Goal: Task Accomplishment & Management: Use online tool/utility

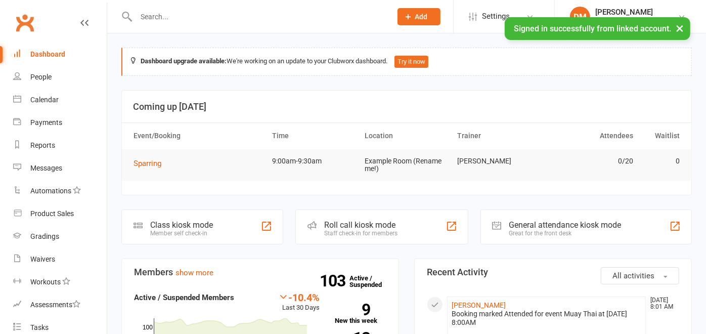
click at [353, 230] on div "Staff check-in for members" at bounding box center [360, 233] width 73 height 7
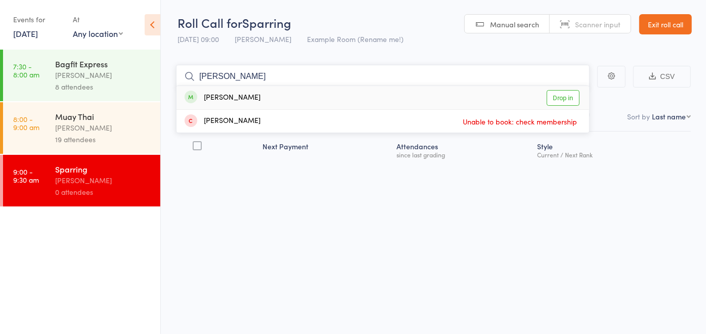
type input "liam"
click at [282, 104] on div "Liam Hanna Drop in" at bounding box center [383, 97] width 413 height 23
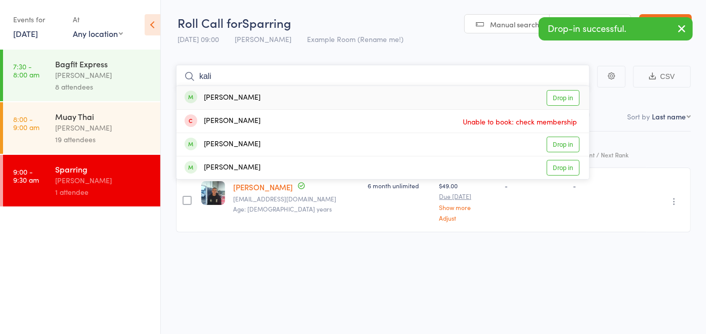
type input "kali"
click at [273, 102] on div "Kalila Zylstra Drop in" at bounding box center [383, 97] width 413 height 23
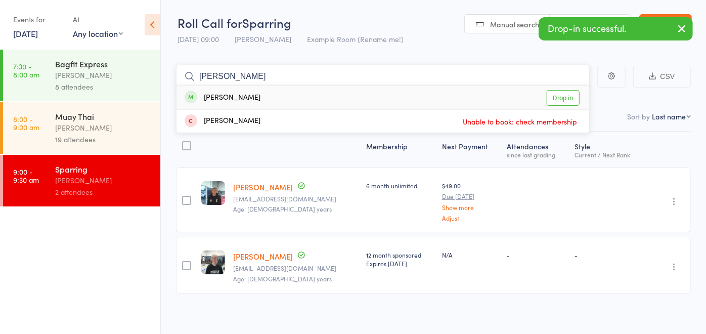
type input "glen"
click at [272, 102] on div "Glen Smith Drop in" at bounding box center [383, 97] width 413 height 23
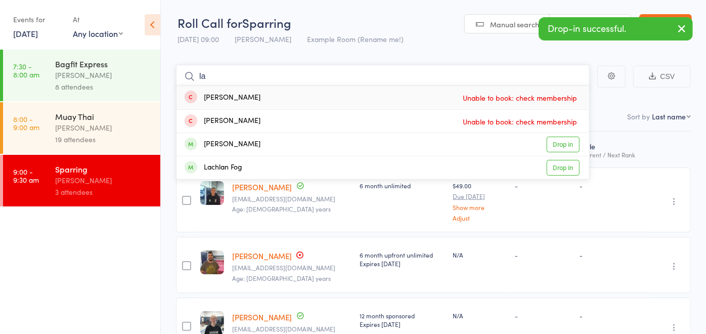
type input "l"
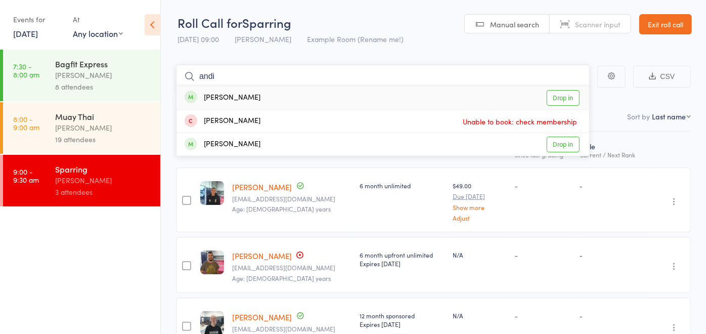
type input "andi"
click at [270, 101] on div "Andi Follett Drop in" at bounding box center [383, 97] width 413 height 23
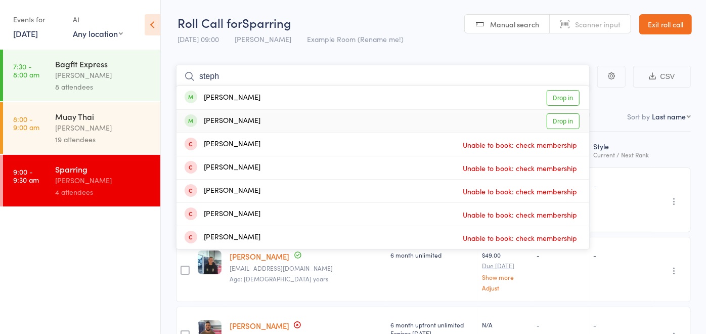
type input "steph"
click at [273, 118] on div "Stephen McDonald Drop in" at bounding box center [383, 121] width 413 height 23
